Goal: Transaction & Acquisition: Purchase product/service

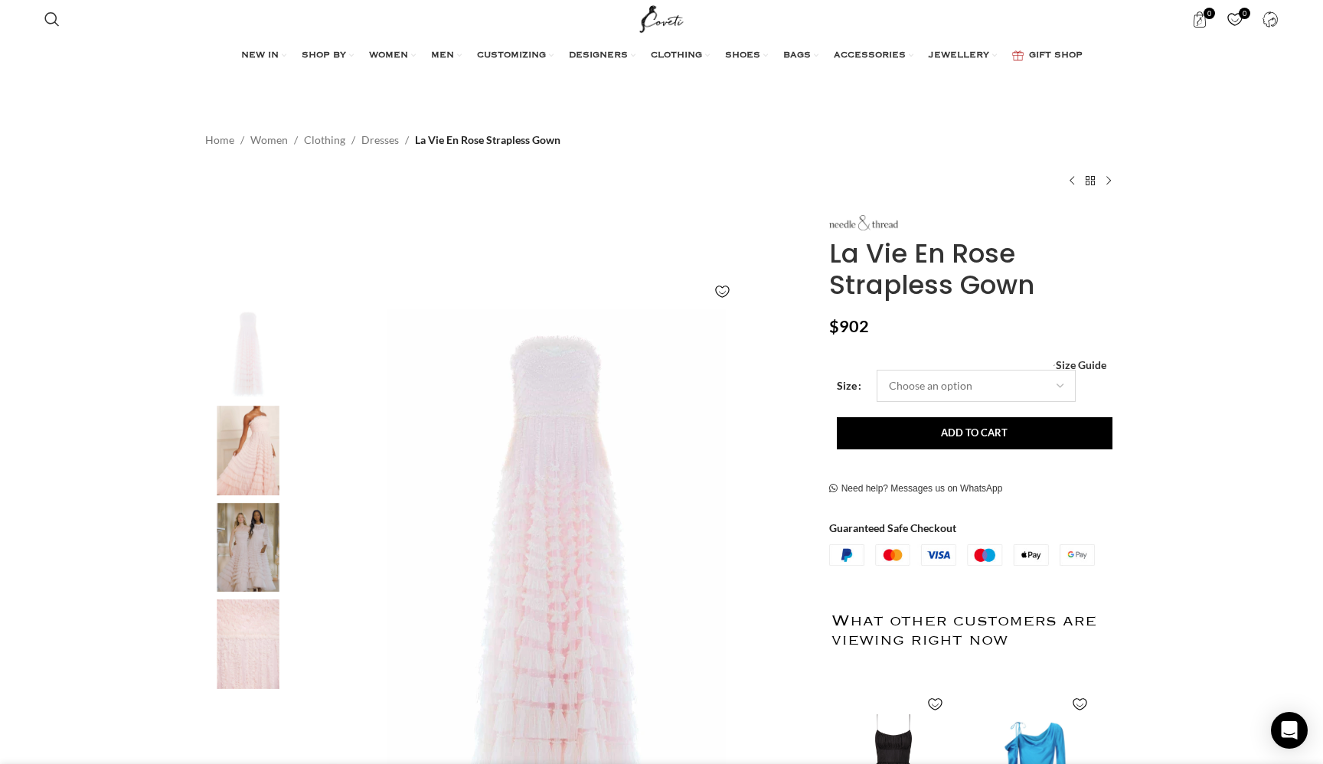
click at [905, 381] on select "Choose an option 4 UK 6 UK 8 UK 10 UK 12 UK 14 UK 16 UK 18 UK 20 UK 22 UK 24 UK" at bounding box center [976, 386] width 199 height 32
click at [877, 370] on select "Choose an option 4 UK 6 UK 8 UK 10 UK 12 UK 14 UK 16 UK 18 UK 20 UK 22 UK 24 UK" at bounding box center [976, 386] width 199 height 32
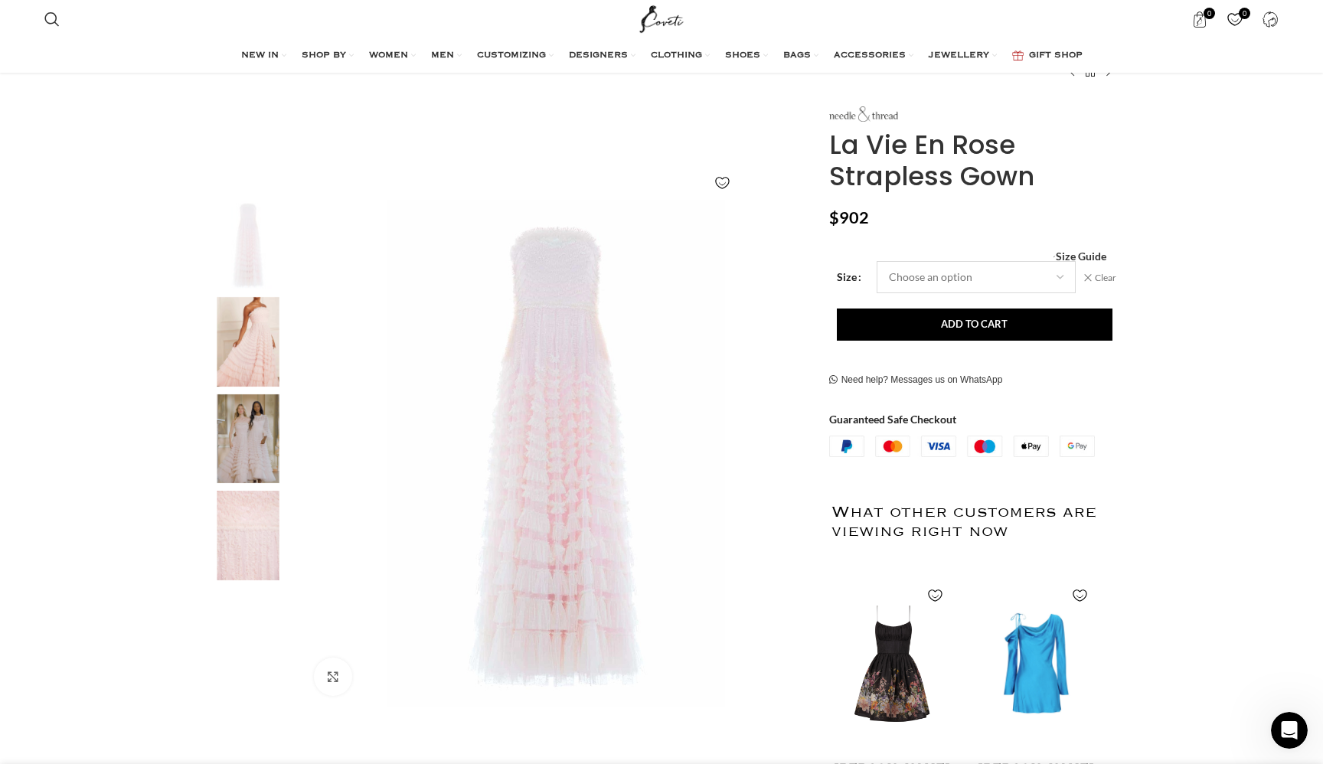
scroll to position [101, 0]
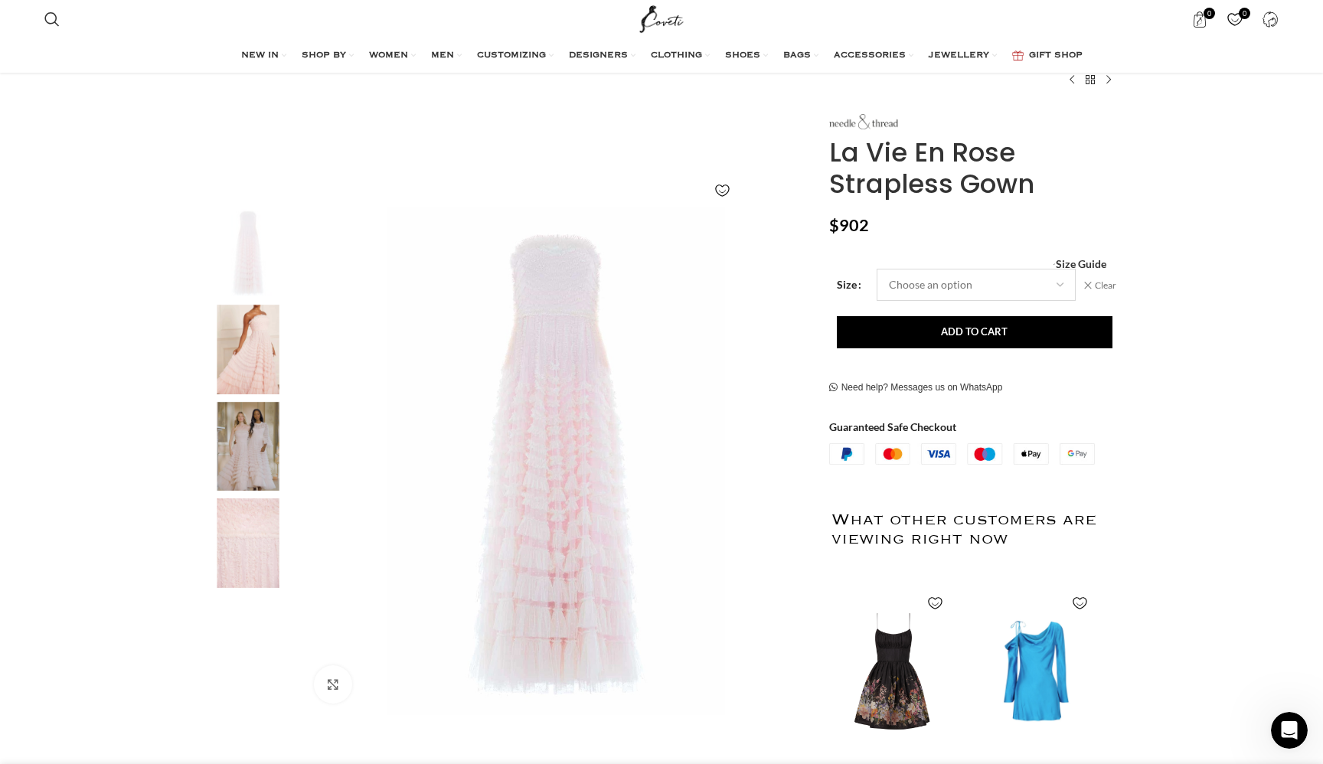
click at [956, 295] on select "Choose an option 4 UK 6 UK 8 UK 10 UK 12 UK 14 UK 16 UK 18 UK 20 UK 22 UK 24 UK" at bounding box center [976, 285] width 199 height 32
click at [877, 269] on select "Choose an option 4 UK 6 UK 8 UK 10 UK 12 UK 14 UK 16 UK 18 UK 20 UK 22 UK 24 UK" at bounding box center [976, 285] width 199 height 32
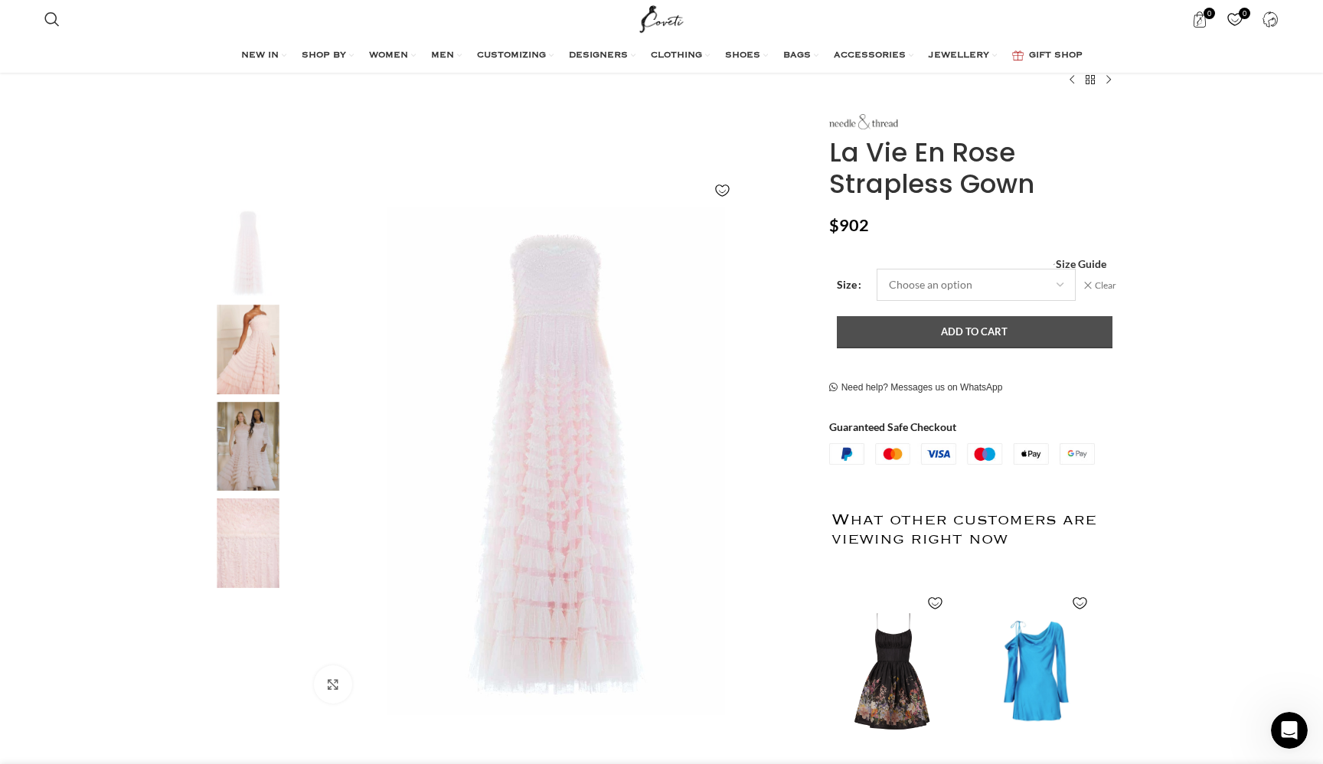
select select "10-uk"
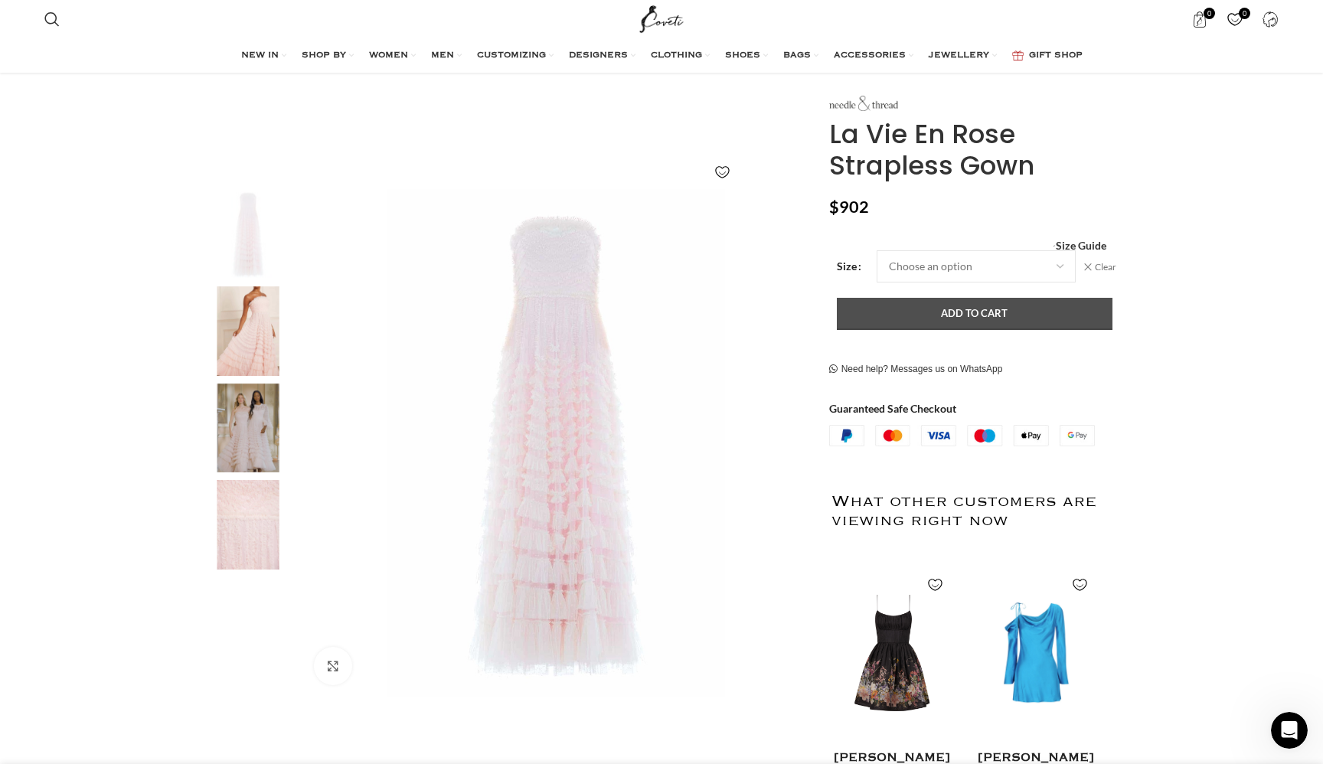
click at [901, 341] on div "Size Choose an option 4 UK 6 UK 8 UK 10 UK 12 UK 14 UK 16 UK 18 UK 20 UK 22 UK …" at bounding box center [962, 348] width 266 height 197
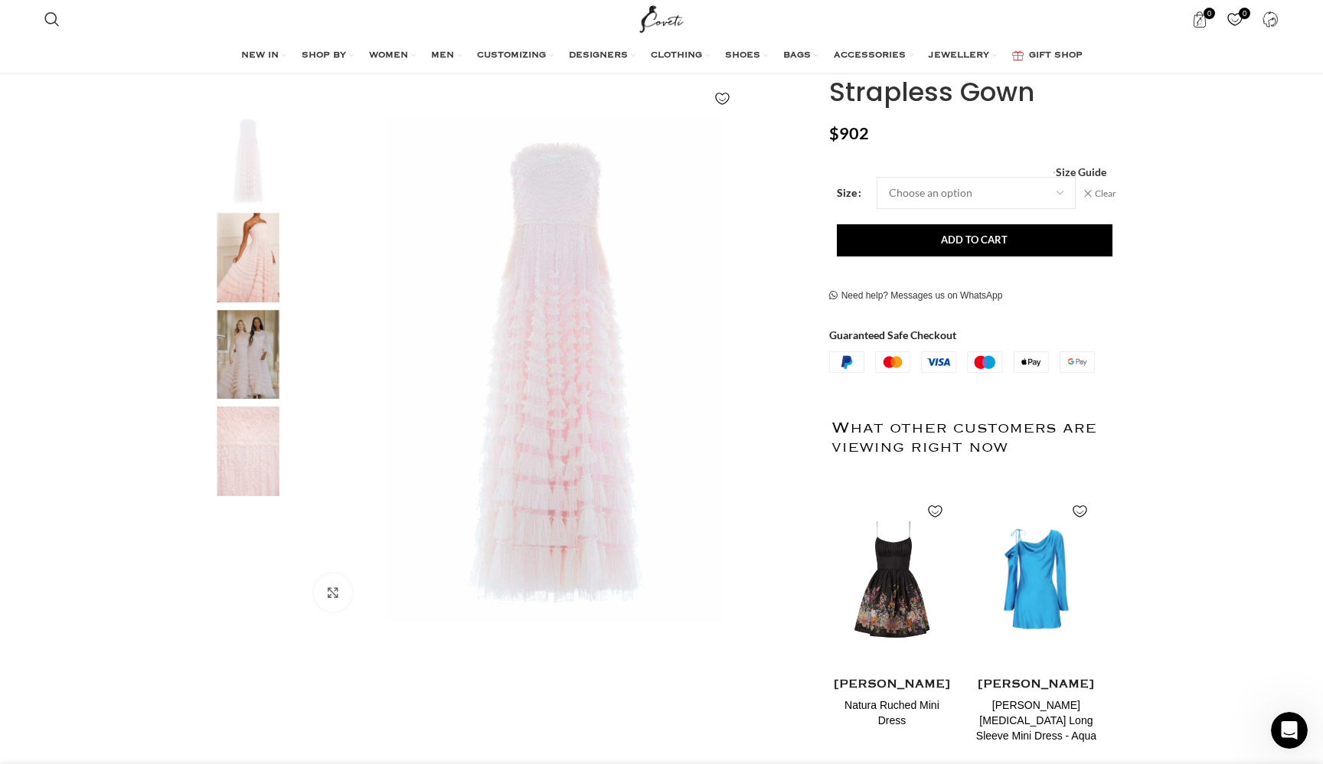
scroll to position [194, 0]
click at [940, 248] on button "Add to cart" at bounding box center [975, 240] width 276 height 32
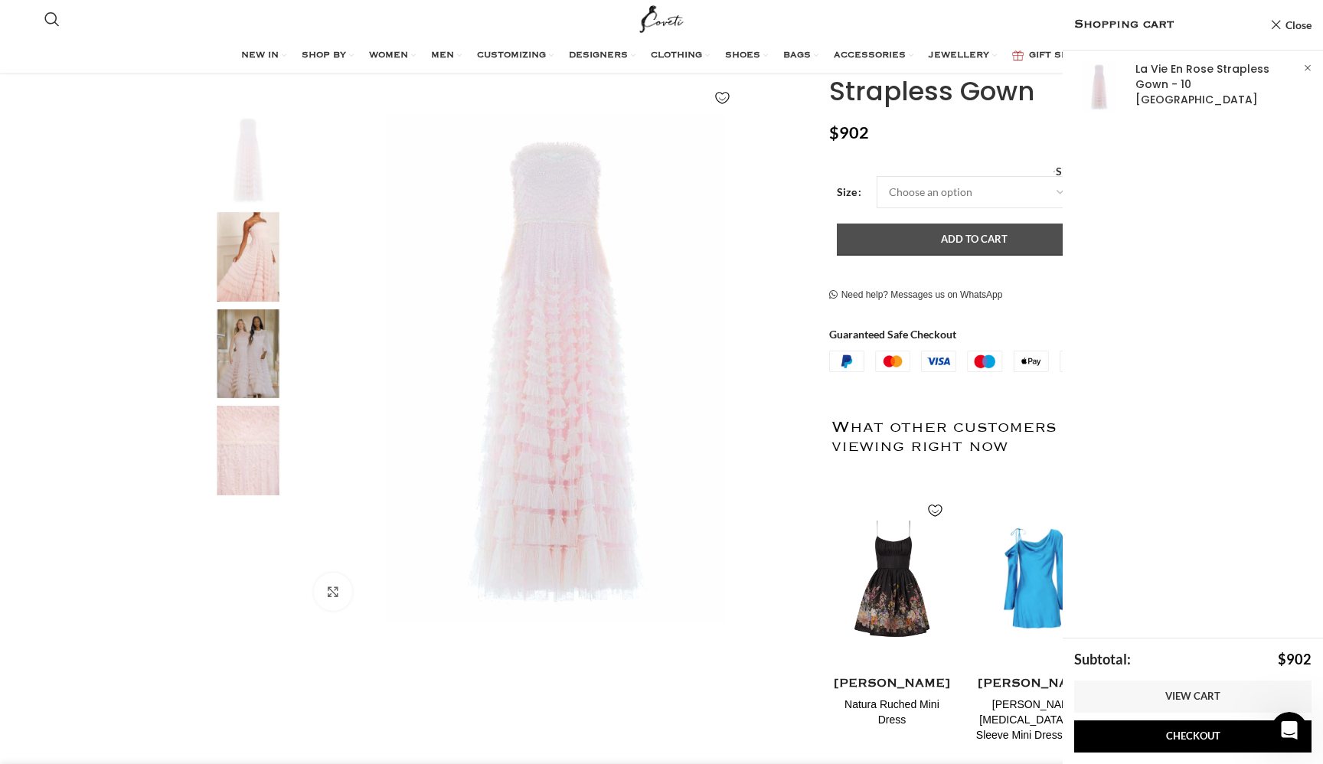
scroll to position [0, 322]
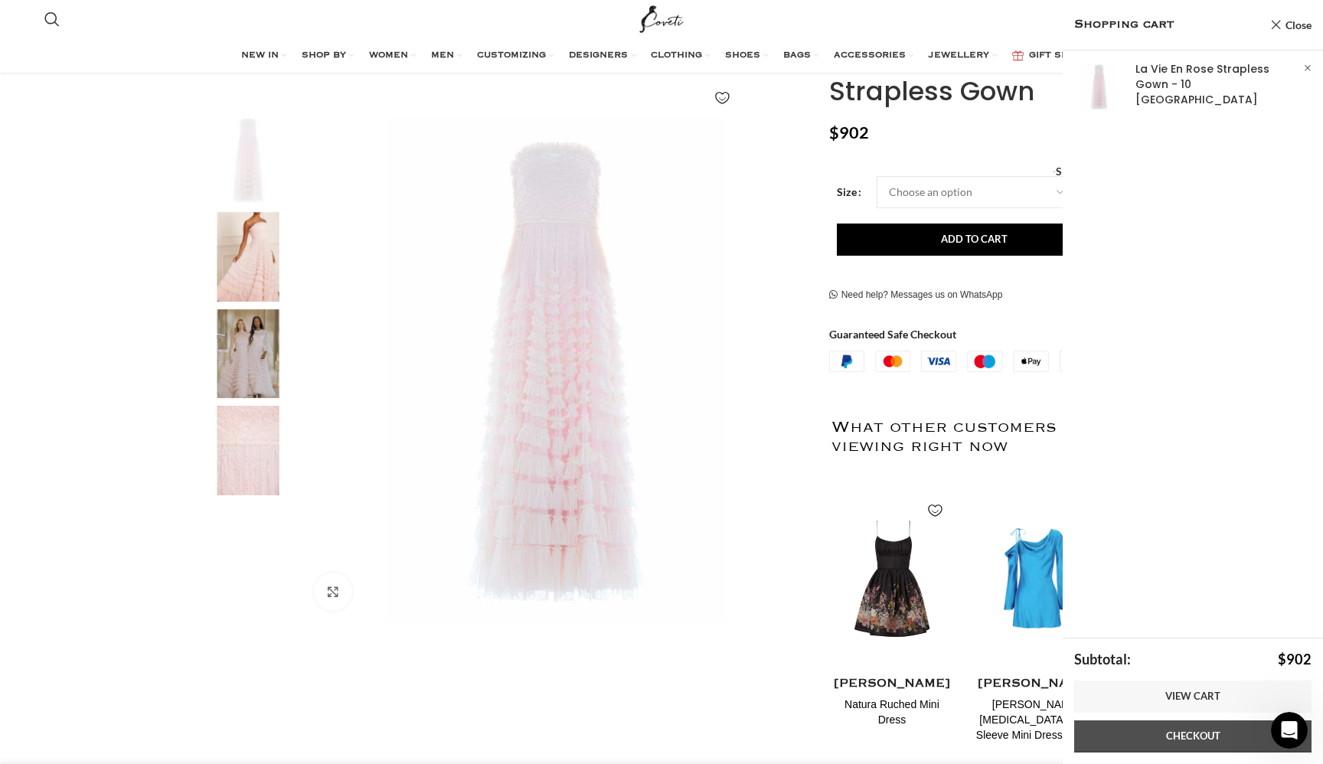
click at [1183, 731] on link "Checkout" at bounding box center [1192, 737] width 237 height 32
